Goal: Check status: Check status

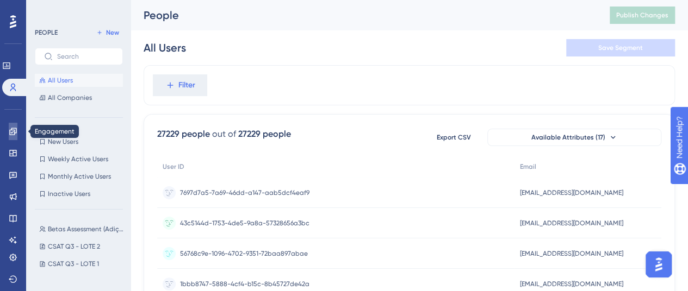
click at [16, 134] on icon at bounding box center [13, 131] width 9 height 9
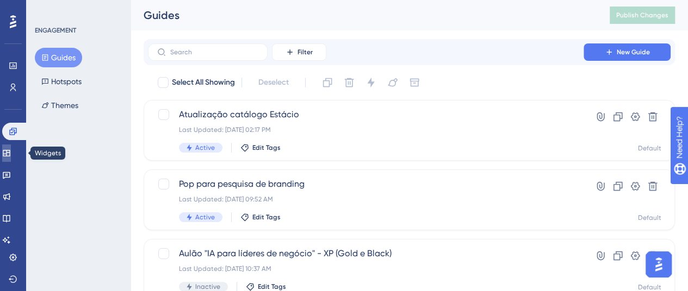
click at [10, 149] on icon at bounding box center [6, 153] width 9 height 9
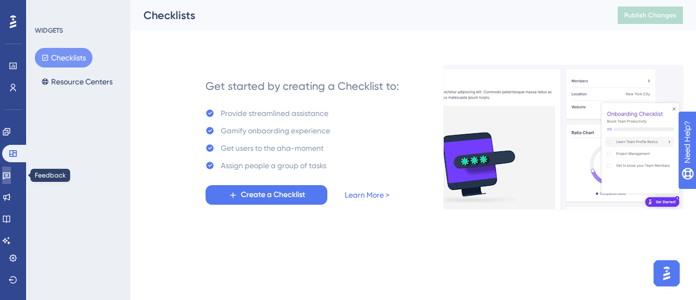
click at [11, 172] on icon at bounding box center [6, 175] width 9 height 9
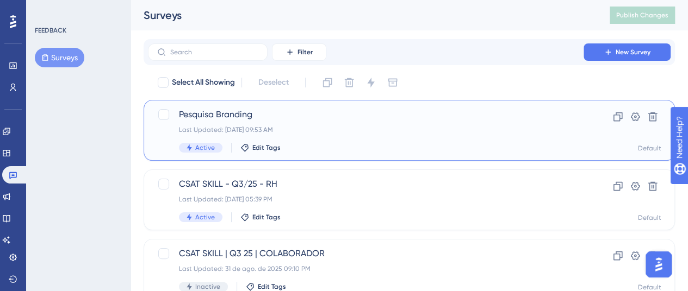
click at [443, 109] on span "Pesquisa Branding" at bounding box center [365, 114] width 373 height 13
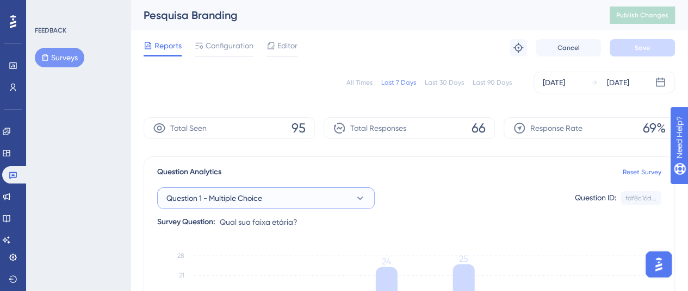
click at [362, 199] on icon at bounding box center [359, 198] width 11 height 11
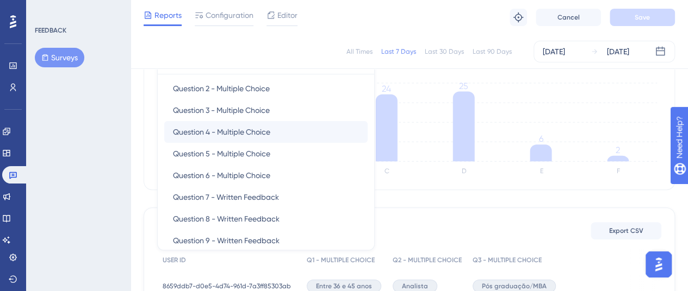
scroll to position [39, 0]
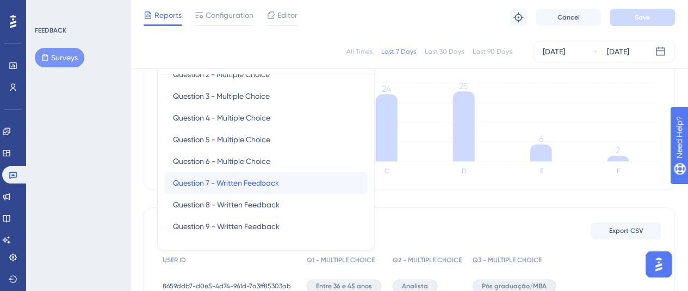
click at [286, 182] on div "Question 7 - Written Feedback Question 7 - Written Feedback" at bounding box center [266, 183] width 186 height 22
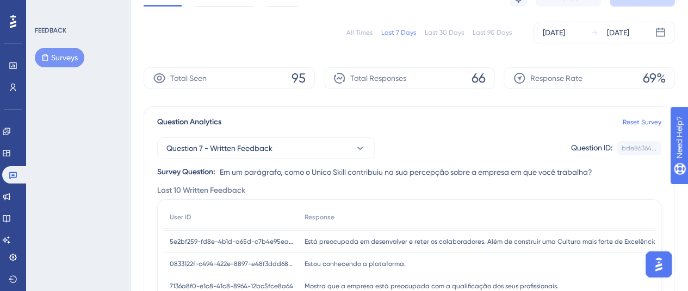
scroll to position [0, 0]
